Goal: Submit feedback/report problem: Submit feedback/report problem

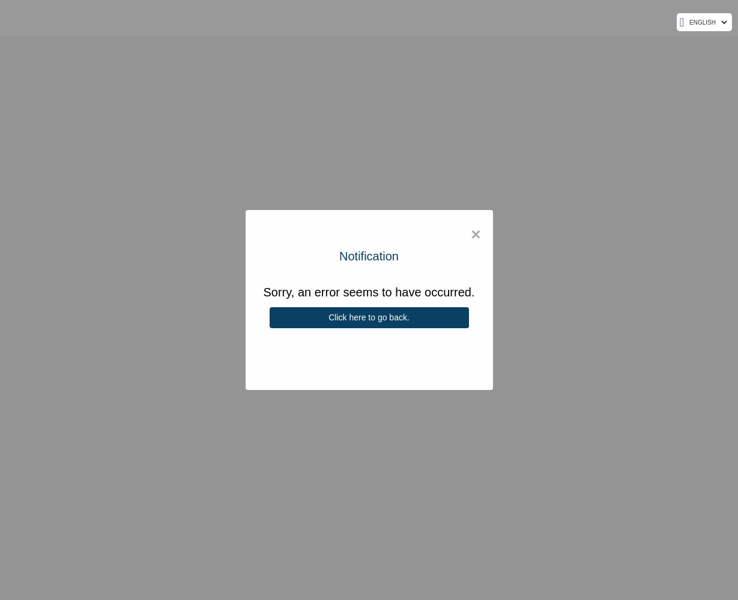
select select "ENGLISH"
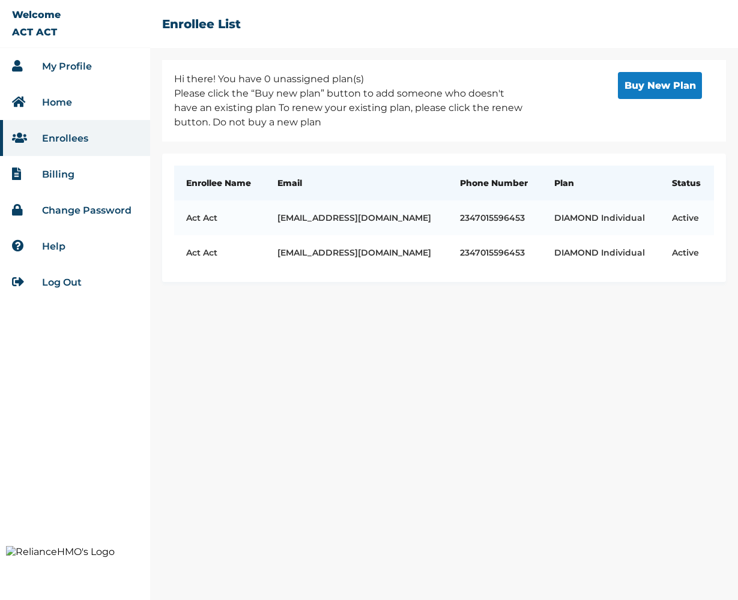
click at [64, 67] on link "My Profile" at bounding box center [67, 66] width 50 height 11
click at [73, 66] on link "My Profile" at bounding box center [67, 66] width 50 height 11
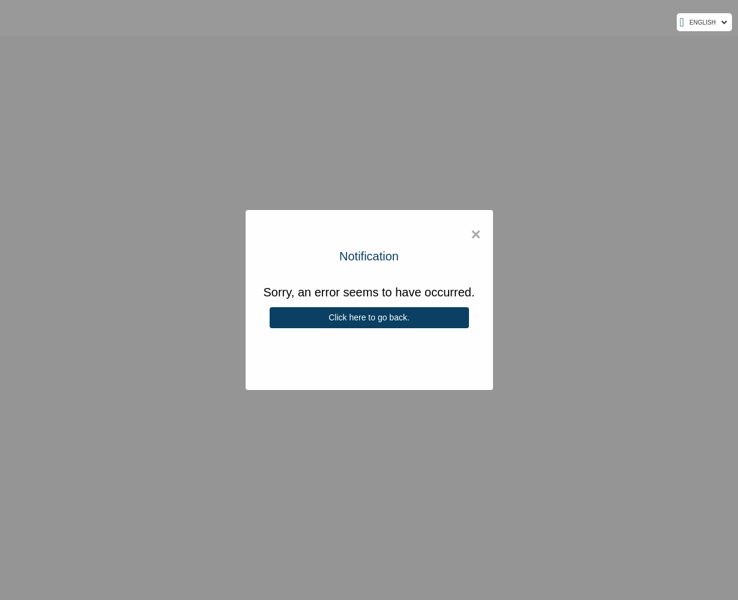
select select "ENGLISH"
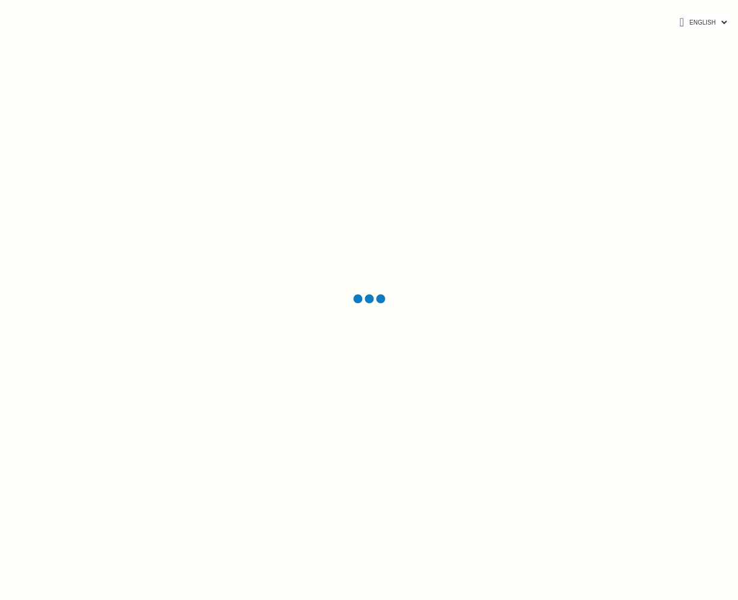
select select "ENGLISH"
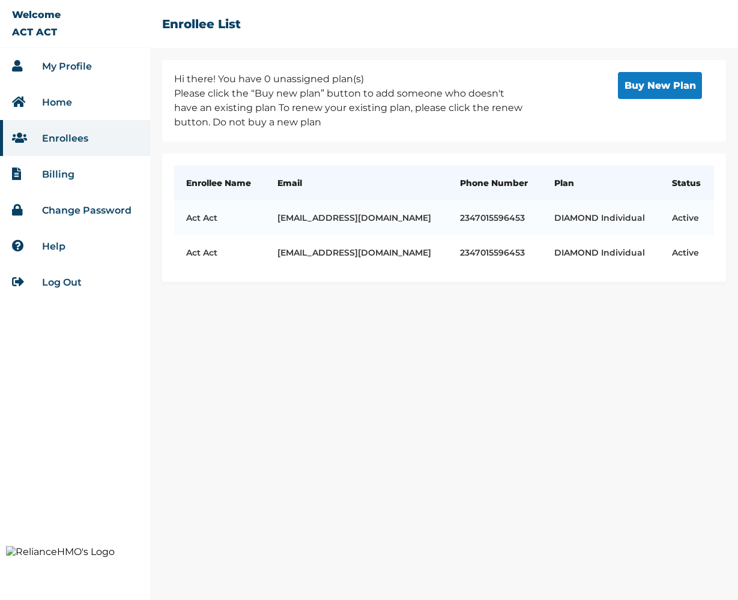
click at [65, 68] on link "My Profile" at bounding box center [67, 66] width 50 height 11
click at [69, 67] on link "My Profile" at bounding box center [67, 66] width 50 height 11
click at [58, 66] on link "My Profile" at bounding box center [67, 66] width 50 height 11
click at [58, 68] on link "My Profile" at bounding box center [67, 66] width 50 height 11
click at [74, 70] on link "My Profile" at bounding box center [67, 66] width 50 height 11
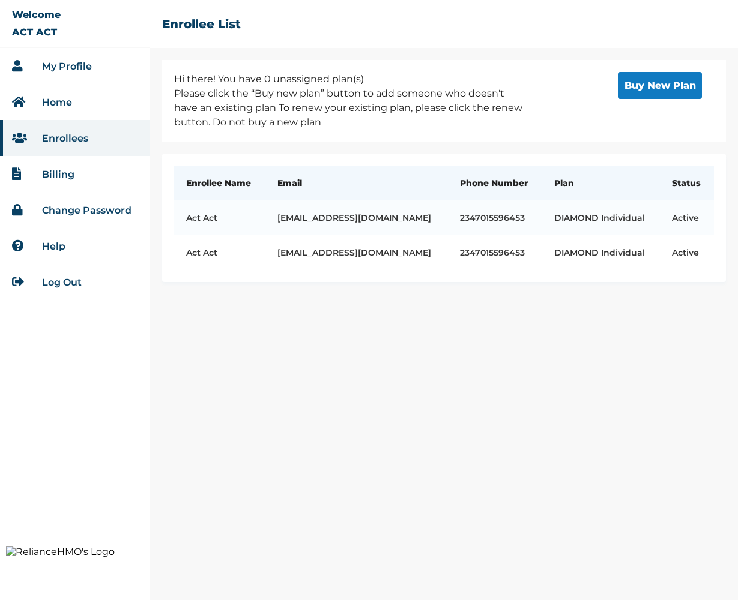
click at [64, 64] on link "My Profile" at bounding box center [67, 66] width 50 height 11
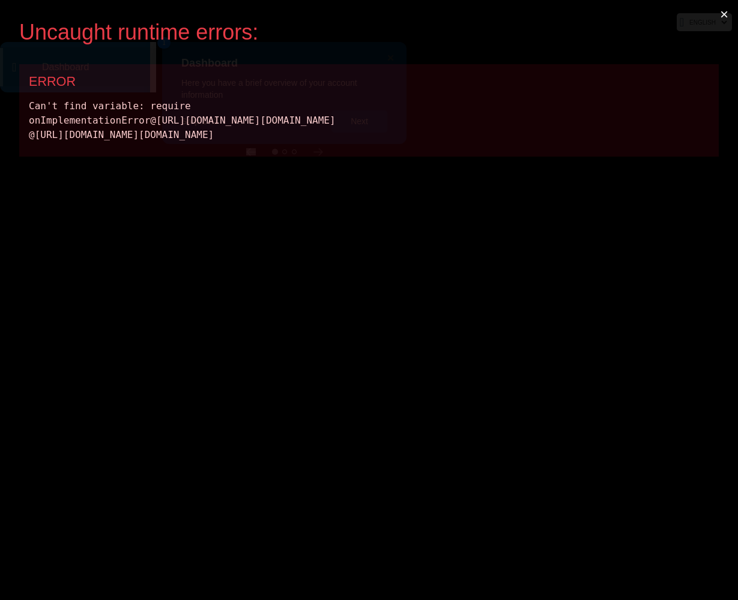
click at [723, 13] on button "×" at bounding box center [724, 14] width 28 height 29
click at [723, 15] on button "×" at bounding box center [724, 14] width 28 height 29
click at [541, 140] on div "Can't find variable: require onImplementationError@[URL][DOMAIN_NAME][DOMAIN_NA…" at bounding box center [369, 120] width 680 height 43
click at [723, 13] on button "×" at bounding box center [724, 14] width 28 height 29
click at [317, 158] on div "Uncaught runtime errors: × ERROR Can't find variable: require onImplementationE…" at bounding box center [369, 300] width 738 height 600
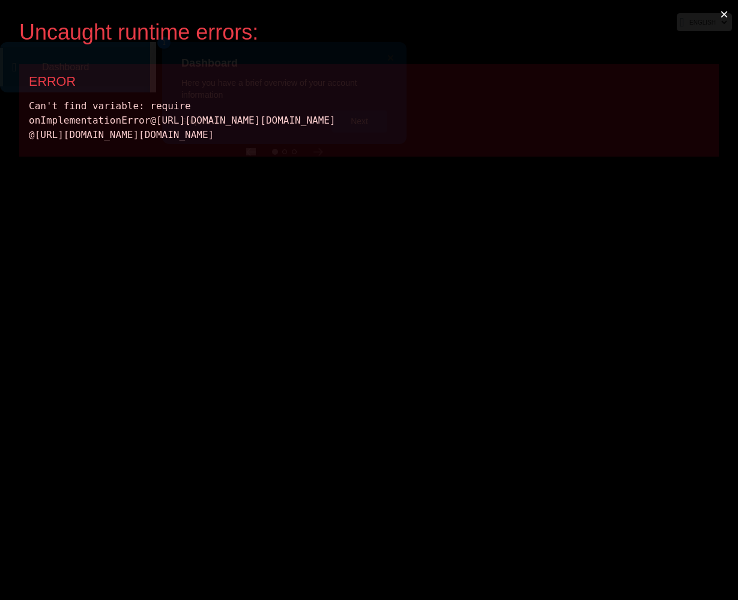
click at [318, 152] on div "ERROR Can't find variable: require onImplementationError@[URL][DOMAIN_NAME][DOM…" at bounding box center [368, 110] width 699 height 92
click at [724, 13] on button "×" at bounding box center [724, 14] width 28 height 29
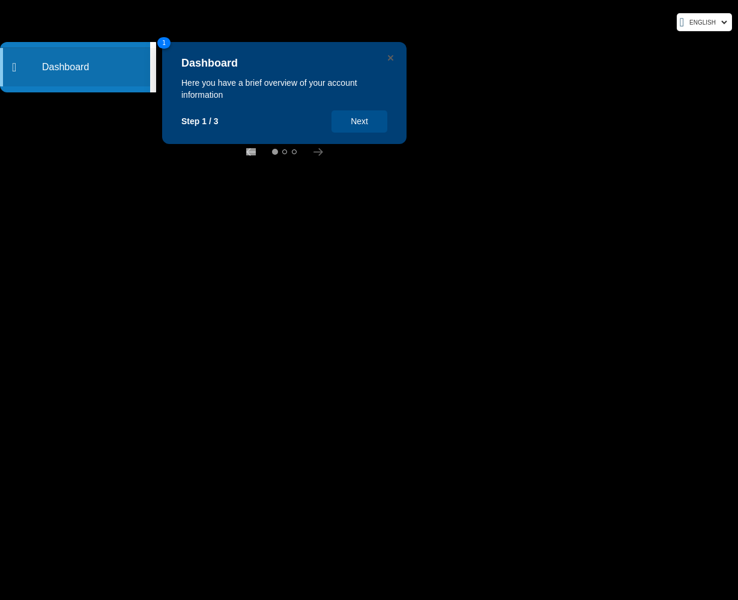
click at [614, 114] on rect at bounding box center [369, 300] width 738 height 600
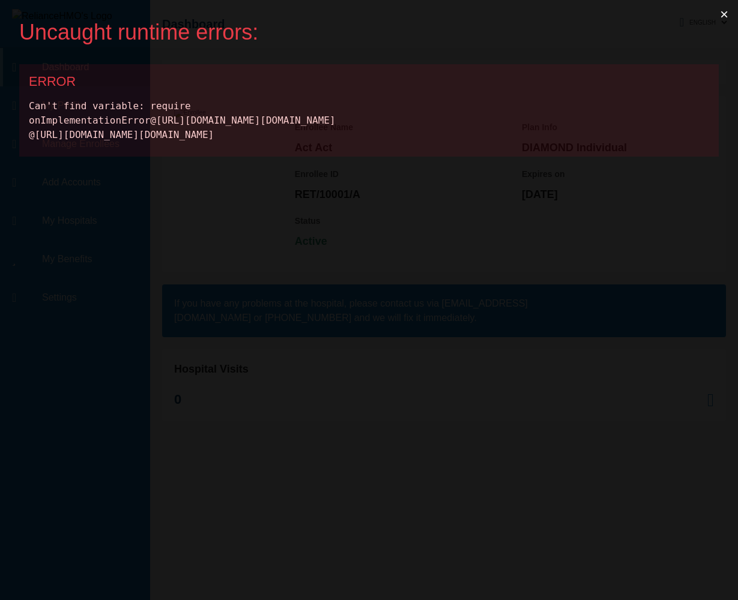
click at [565, 308] on div "Uncaught runtime errors: × ERROR Can't find variable: require onImplementationE…" at bounding box center [369, 300] width 738 height 600
click at [725, 16] on button "×" at bounding box center [724, 14] width 28 height 29
click at [75, 120] on div "Can't find variable: require onImplementationError@[URL][DOMAIN_NAME][DOMAIN_NA…" at bounding box center [369, 120] width 680 height 43
copy div "onImplementationError"
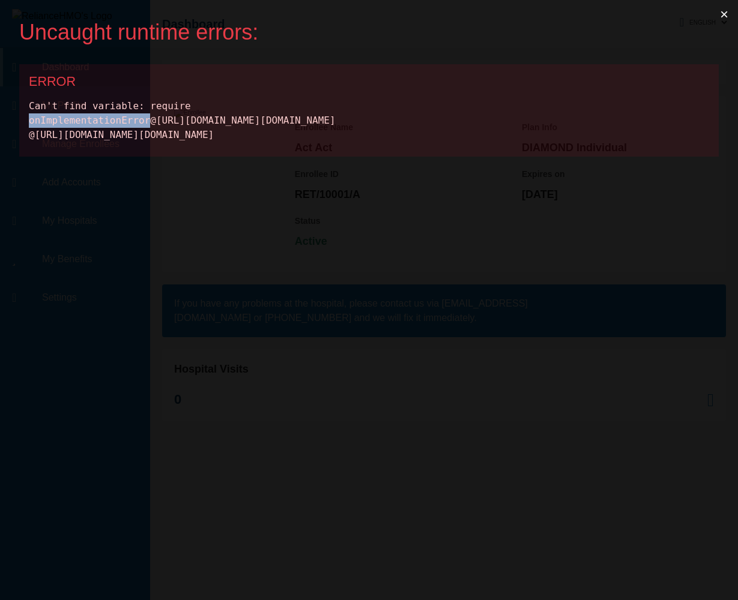
click at [722, 16] on button "×" at bounding box center [724, 14] width 28 height 29
click at [723, 17] on button "×" at bounding box center [724, 14] width 28 height 29
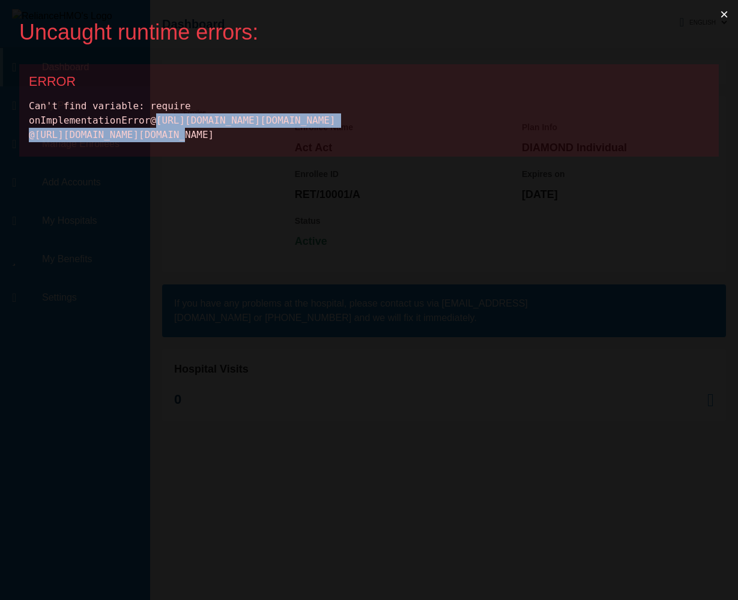
drag, startPoint x: 155, startPoint y: 119, endPoint x: 496, endPoint y: 121, distance: 340.4
click at [496, 121] on div "Can't find variable: require onImplementationError@[URL][DOMAIN_NAME][DOMAIN_NA…" at bounding box center [369, 120] width 680 height 43
copy div "https://snap.licdn.com/li.lms-analytics/insight.beta.min.js"
drag, startPoint x: 35, startPoint y: 133, endPoint x: 376, endPoint y: 132, distance: 341.6
click at [376, 132] on div "Can't find variable: require onImplementationError@[URL][DOMAIN_NAME][DOMAIN_NA…" at bounding box center [369, 120] width 680 height 43
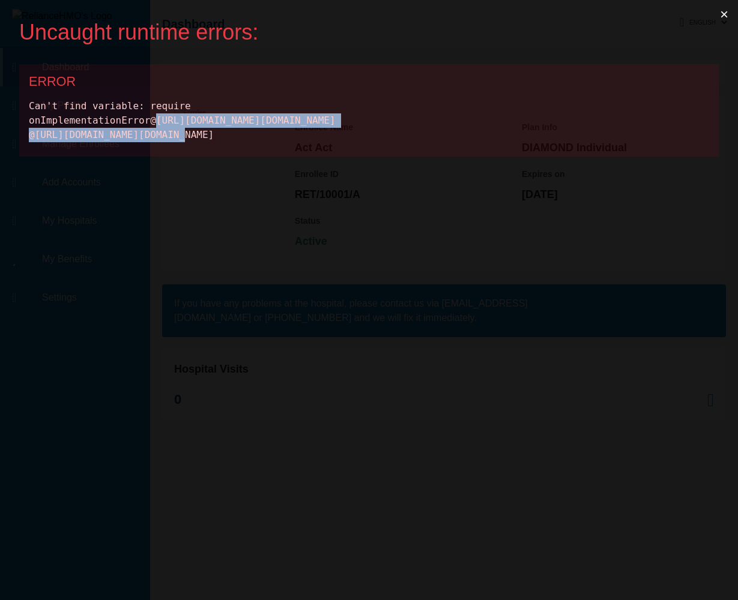
copy div "https://snap.licdn.com/li.lms-analytics/insight.beta.min.js"
drag, startPoint x: 387, startPoint y: 120, endPoint x: 496, endPoint y: 120, distance: 108.7
click at [496, 120] on div "Can't find variable: require onImplementationError@[URL][DOMAIN_NAME][DOMAIN_NA…" at bounding box center [369, 120] width 680 height 43
copy div "insight.beta.min.js"
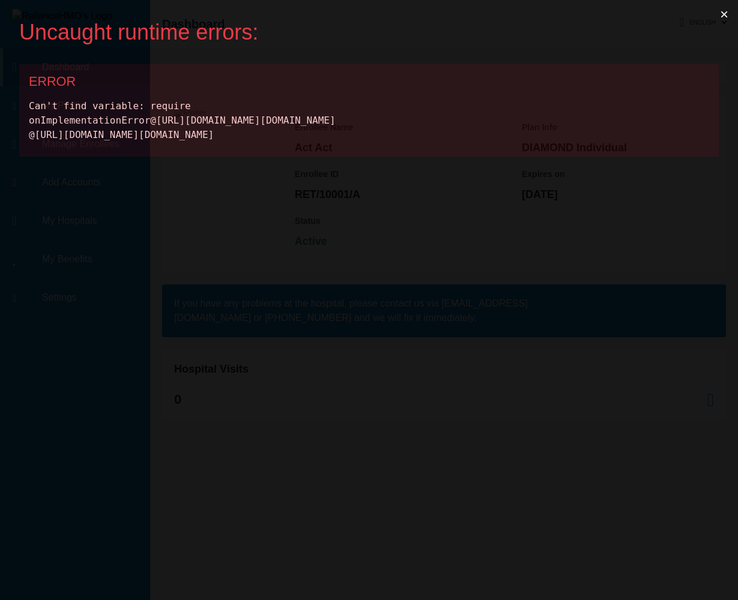
click at [168, 105] on div "Can't find variable: require onImplementationError@[URL][DOMAIN_NAME][DOMAIN_NA…" at bounding box center [369, 120] width 680 height 43
copy div "require"
click at [722, 15] on button "×" at bounding box center [724, 14] width 28 height 29
drag, startPoint x: 426, startPoint y: 138, endPoint x: 46, endPoint y: 98, distance: 382.1
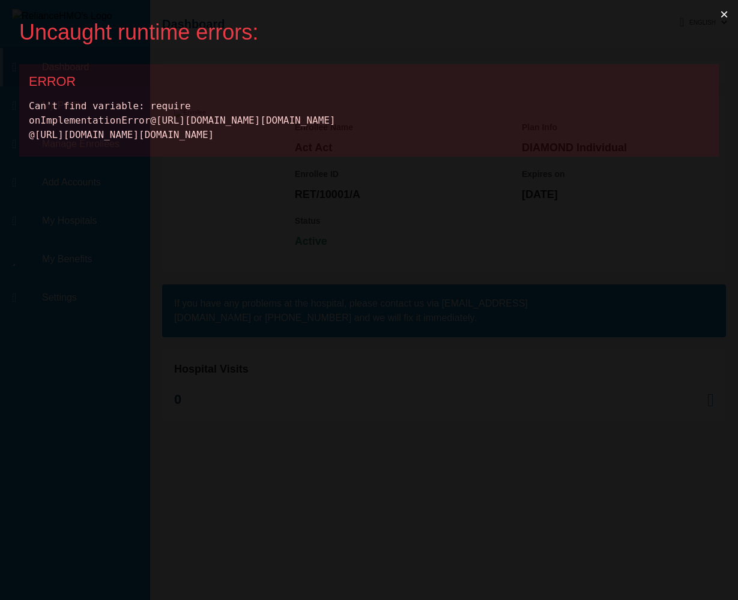
click at [46, 99] on div "Can't find variable: require onImplementationError@[URL][DOMAIN_NAME][DOMAIN_NA…" at bounding box center [369, 120] width 680 height 43
copy div "Can't find variable: require onImplementationError@[URL][DOMAIN_NAME][DOMAIN_NA…"
